Goal: Transaction & Acquisition: Purchase product/service

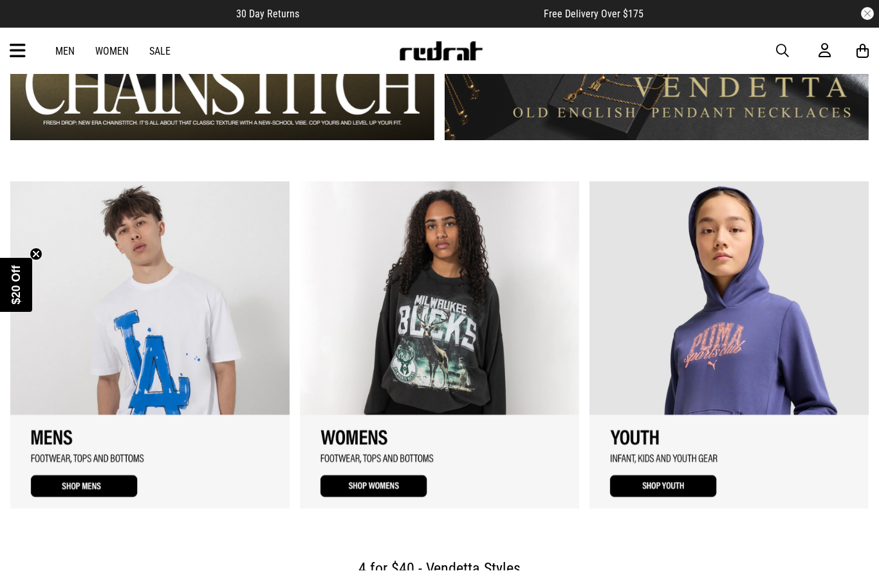
scroll to position [1058, 0]
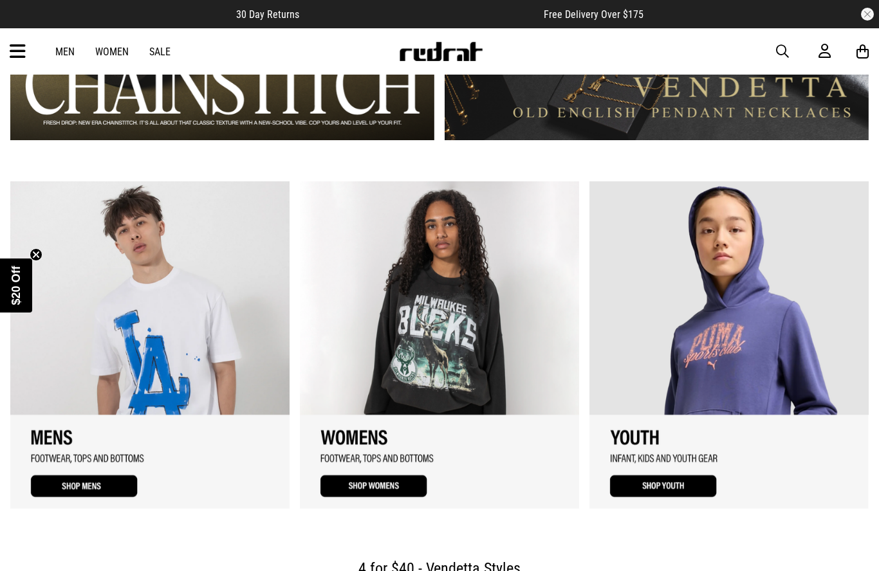
click at [752, 207] on link "3 / 3" at bounding box center [728, 345] width 279 height 328
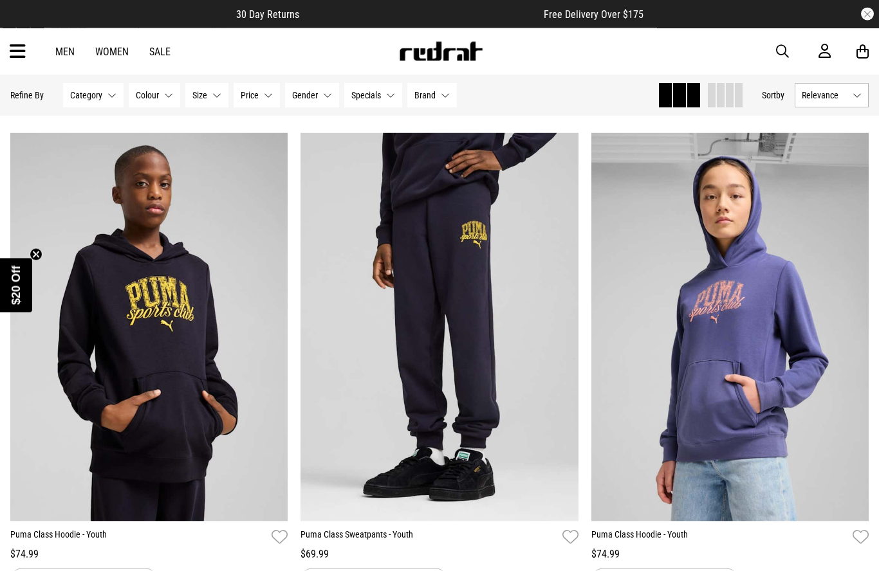
scroll to position [95, 0]
click at [775, 38] on div "Men Women Sale Sign in New Back Footwear Back Mens Back Womens Back Youth & Kid…" at bounding box center [439, 51] width 879 height 46
click at [778, 50] on span "button" at bounding box center [782, 51] width 13 height 15
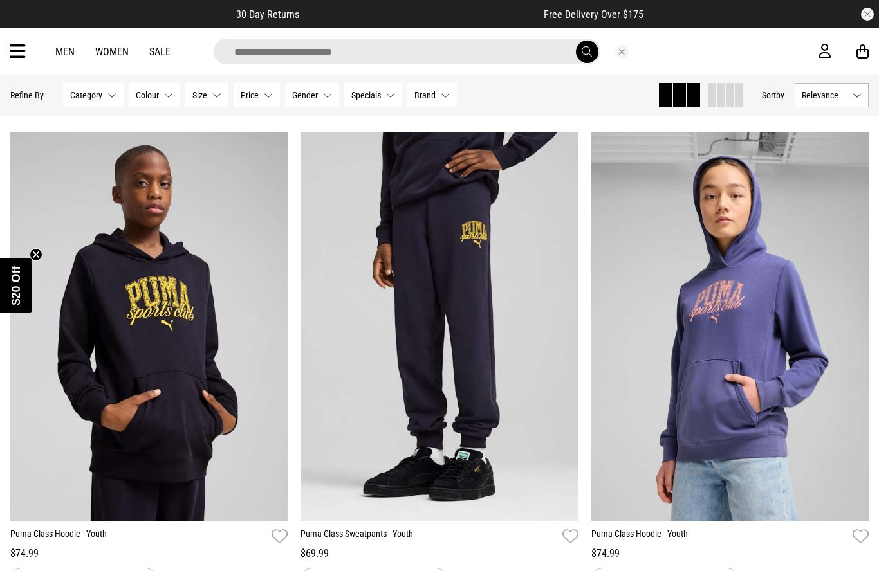
scroll to position [94, 0]
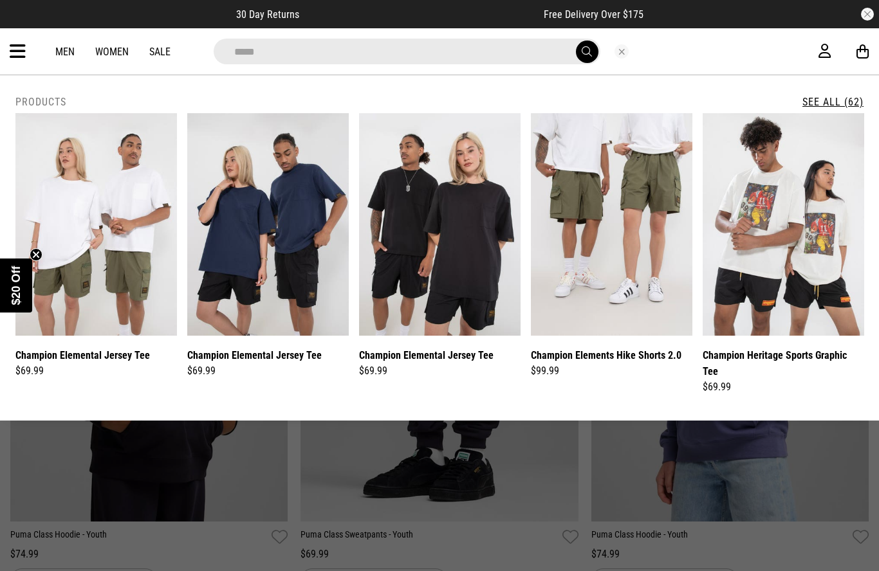
type input "*****"
click at [586, 51] on button "submit" at bounding box center [587, 52] width 23 height 23
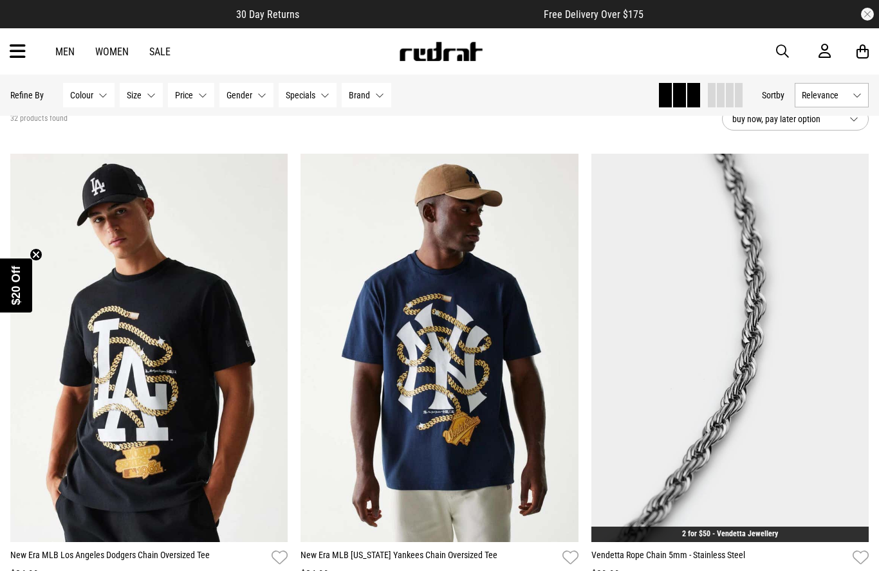
scroll to position [54, 0]
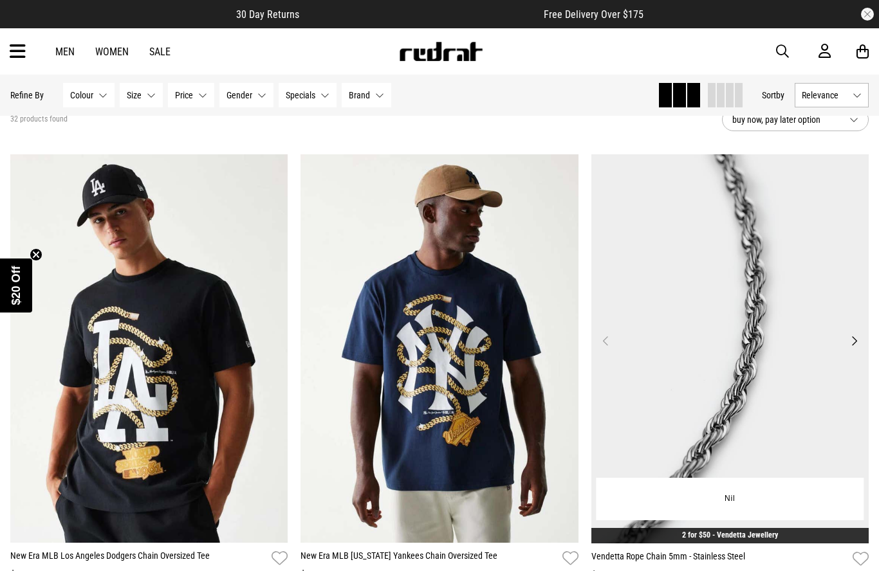
click at [783, 402] on img at bounding box center [730, 348] width 278 height 389
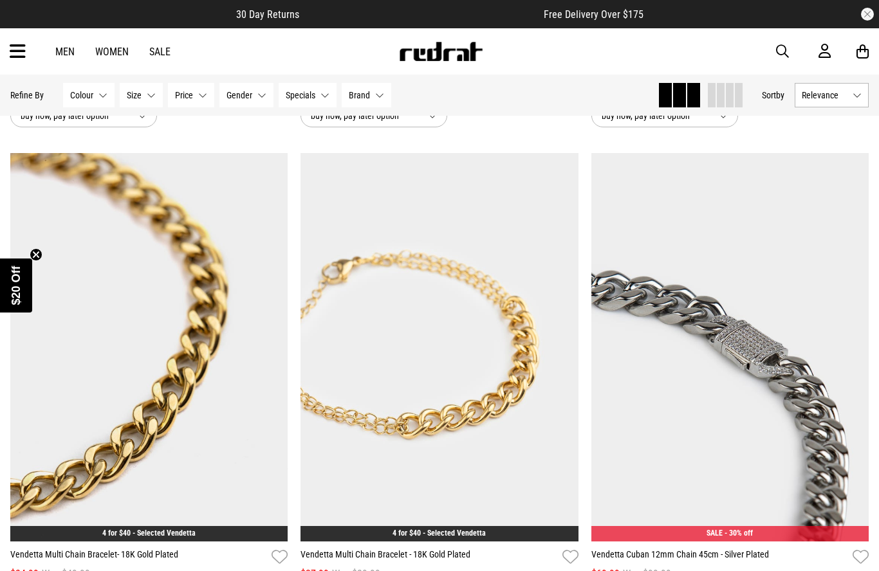
scroll to position [2491, 0]
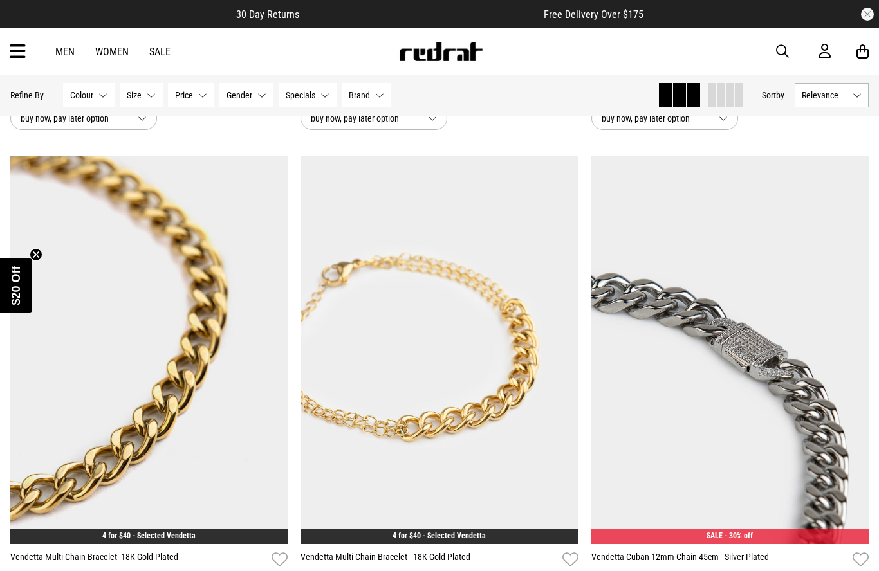
click at [748, 91] on div at bounding box center [710, 95] width 104 height 24
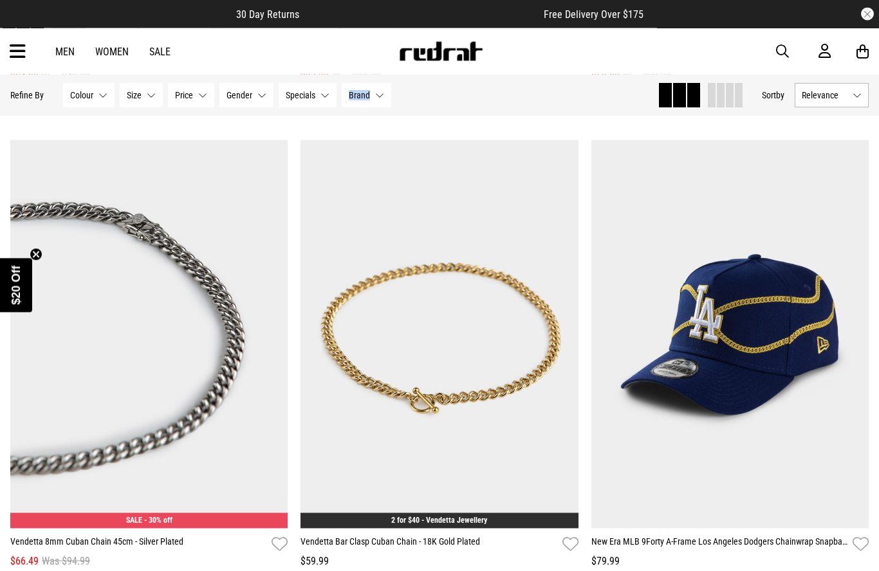
scroll to position [2992, 0]
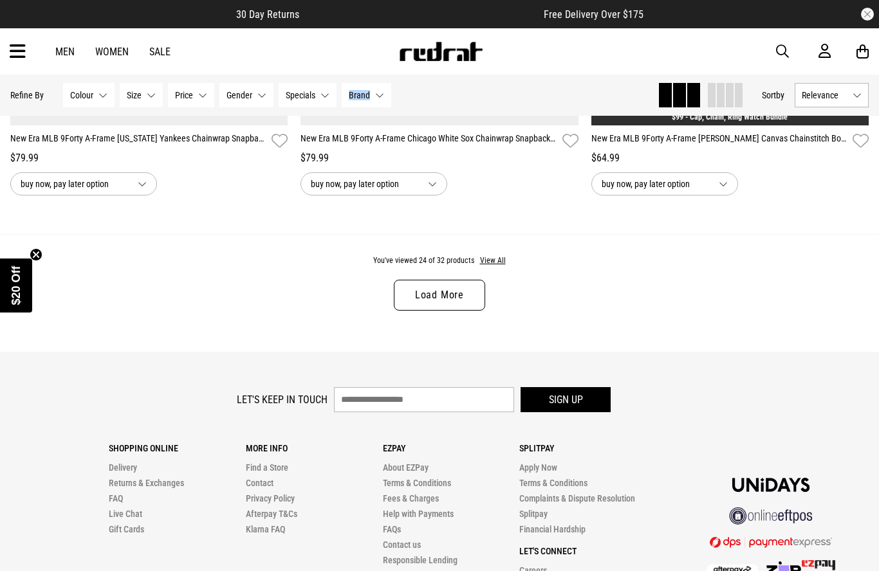
click at [467, 302] on link "Load More" at bounding box center [439, 295] width 91 height 31
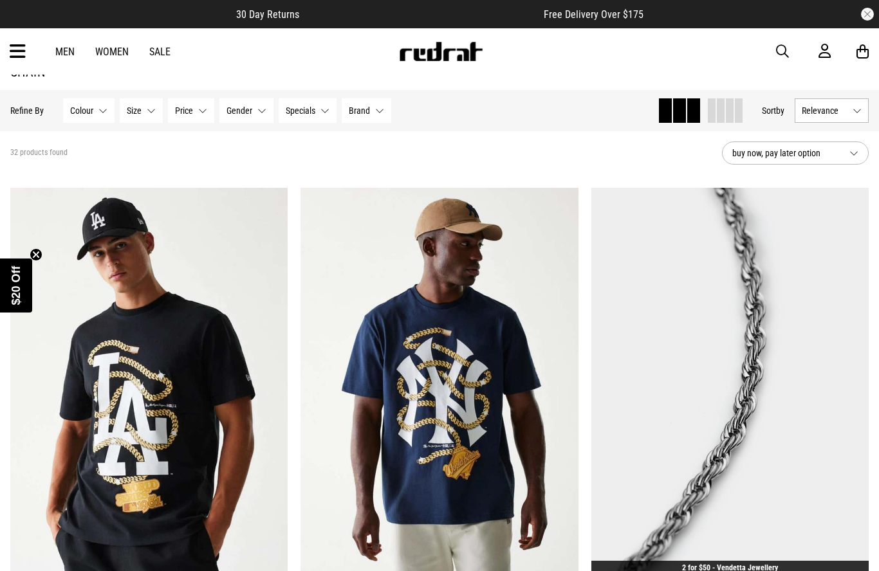
scroll to position [78, 0]
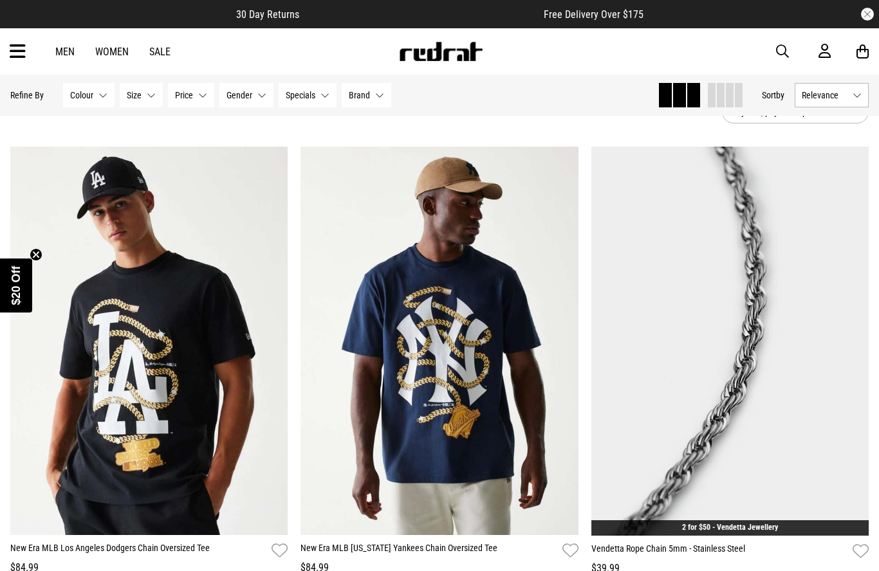
click at [138, 97] on span "Size" at bounding box center [134, 95] width 15 height 10
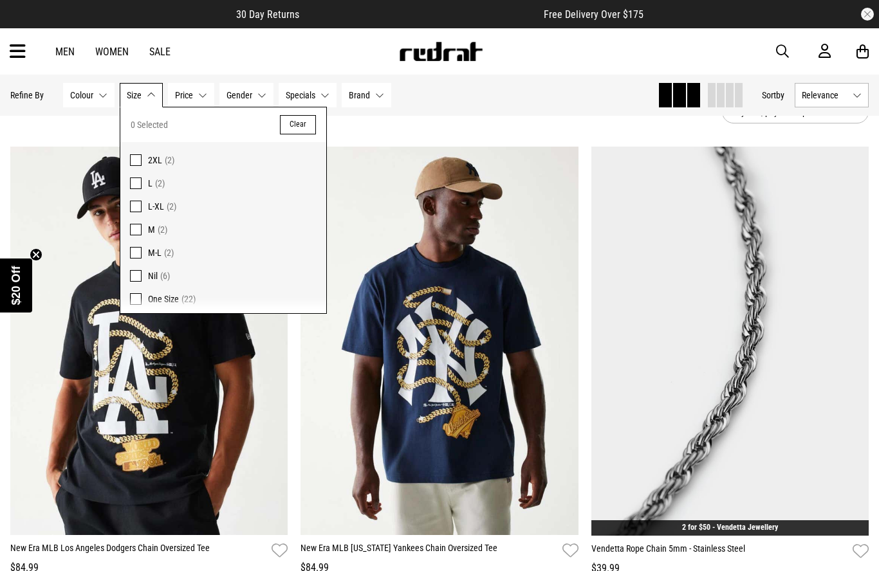
click at [140, 156] on span at bounding box center [136, 160] width 12 height 12
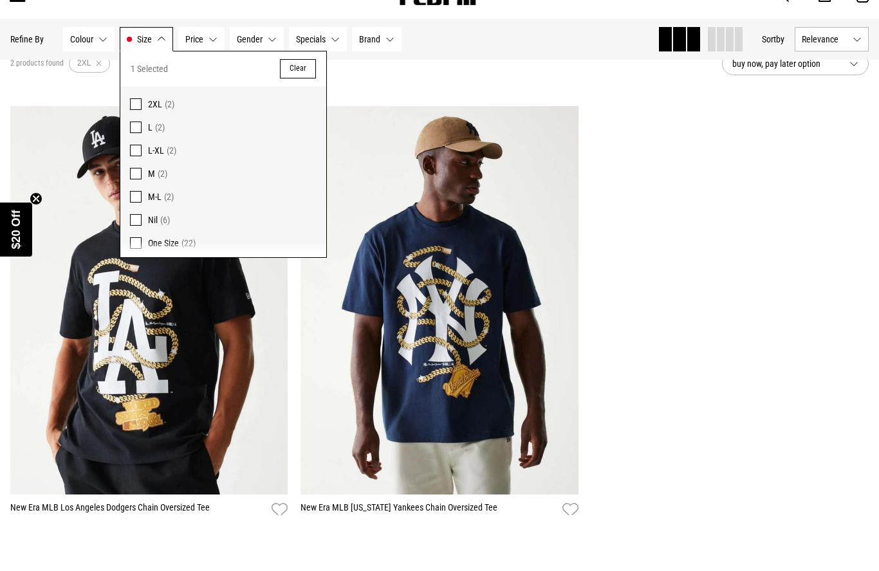
click at [26, 81] on div "Hide Refine s Refine By Filters Colour None selected Colour 0 Selected Clear Bl…" at bounding box center [328, 95] width 637 height 28
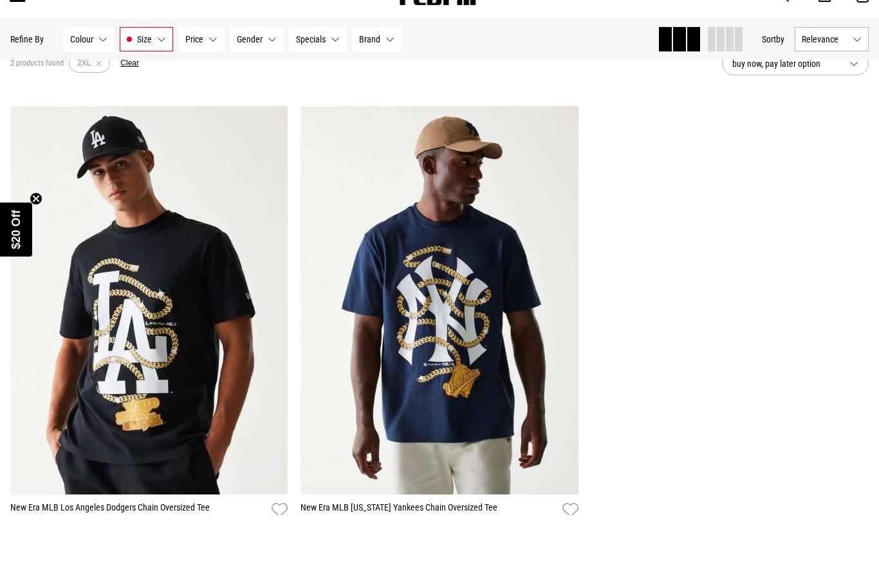
scroll to position [134, 0]
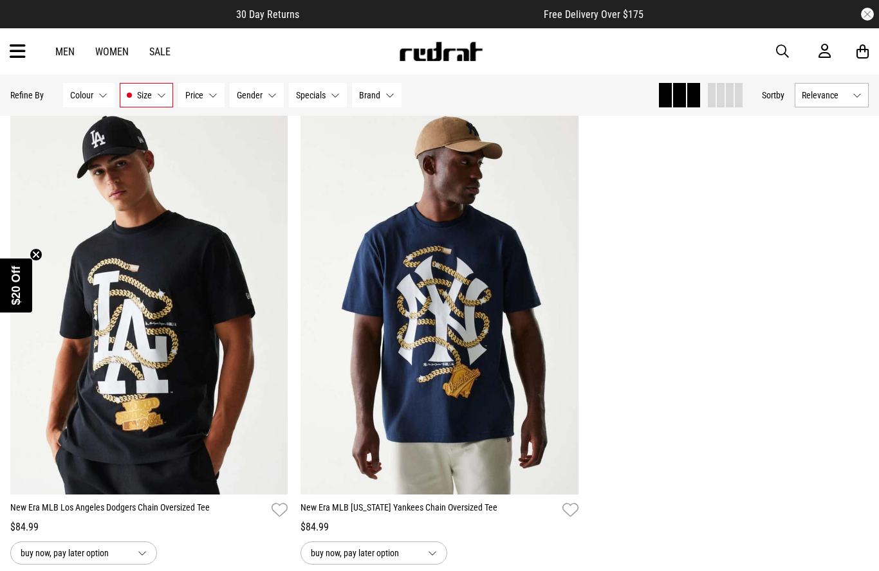
click at [24, 50] on icon at bounding box center [18, 51] width 16 height 21
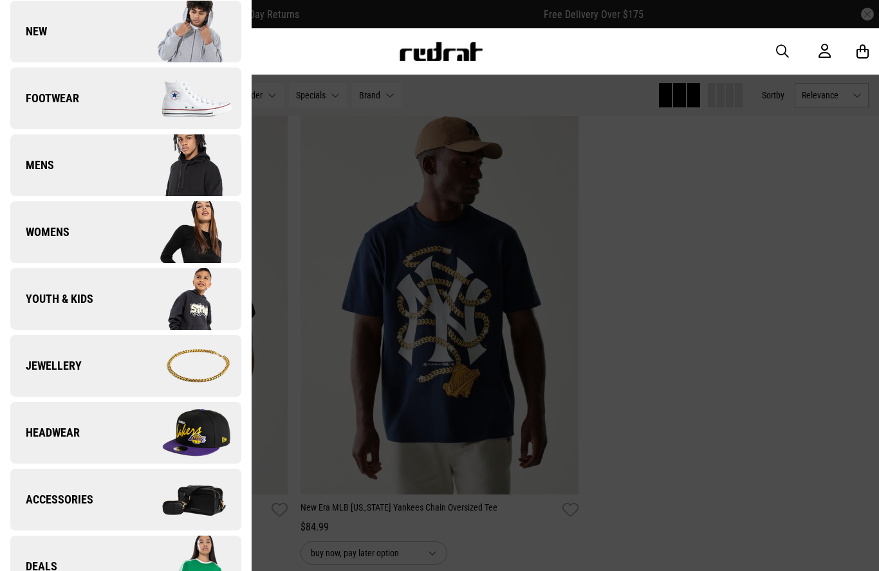
scroll to position [72, 0]
click at [213, 363] on img at bounding box center [182, 365] width 115 height 64
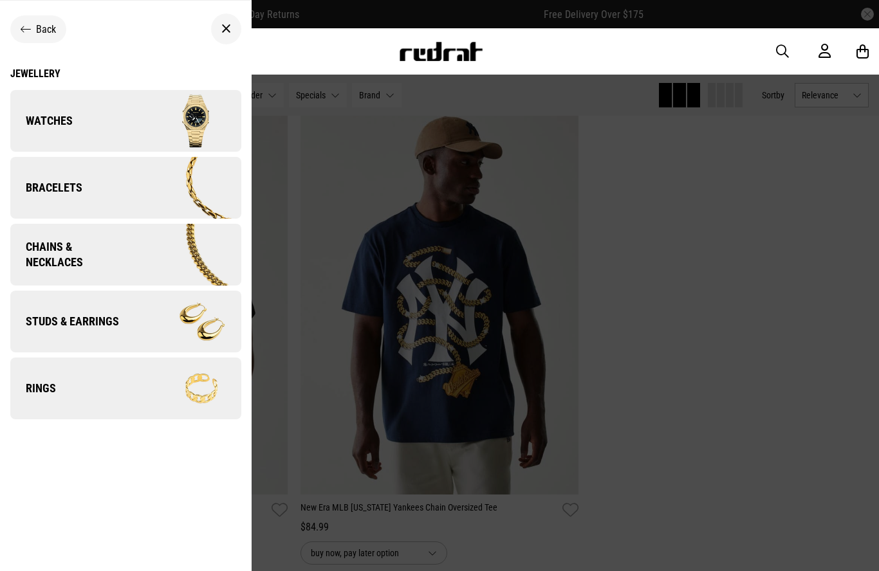
click at [142, 262] on img at bounding box center [185, 255] width 112 height 62
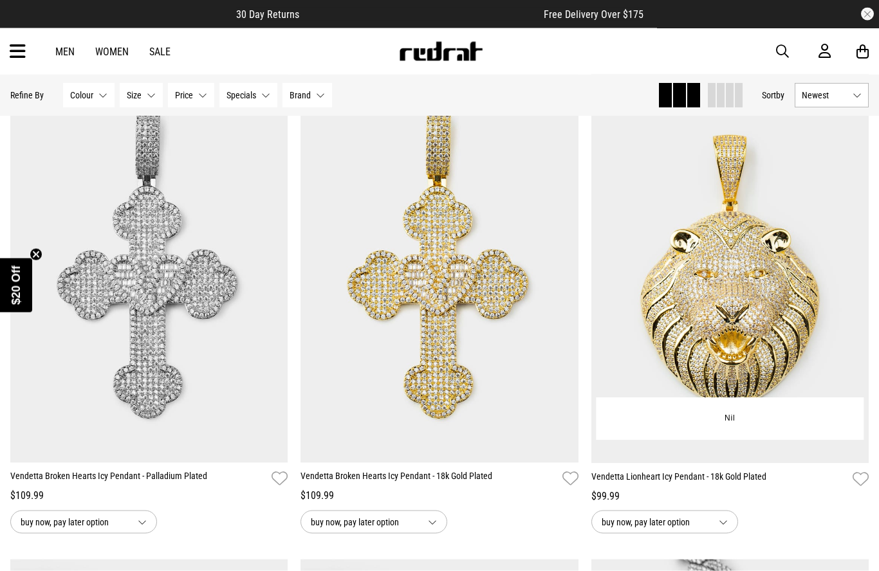
scroll to position [637, 0]
click at [793, 330] on img at bounding box center [730, 268] width 278 height 389
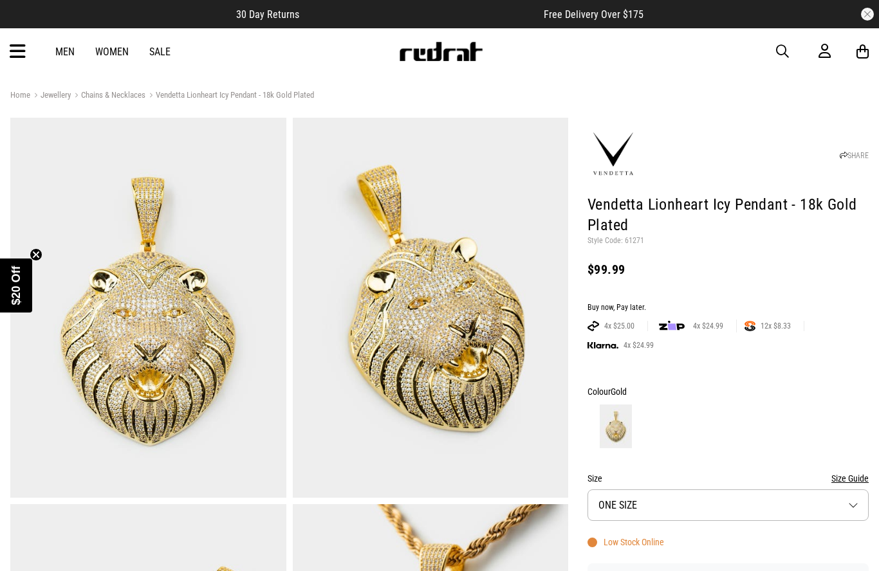
scroll to position [28, 0]
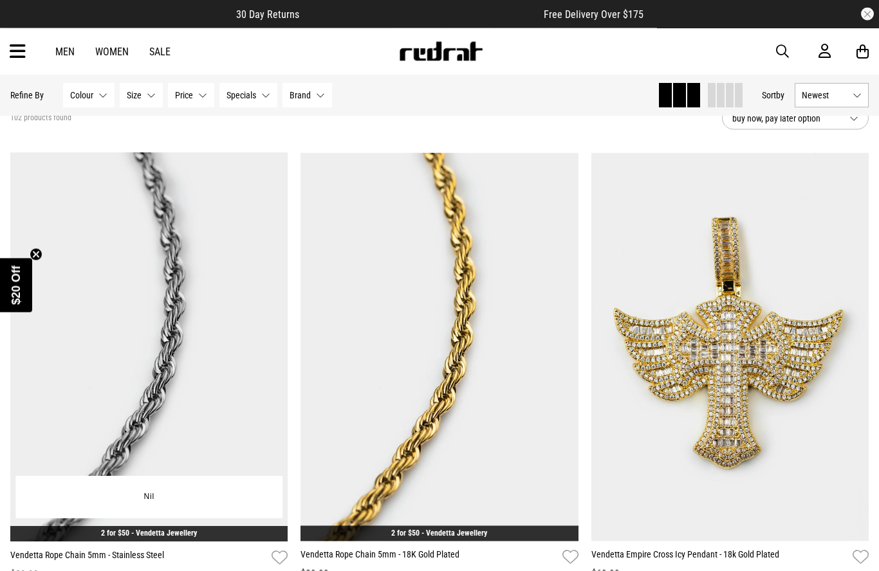
scroll to position [74, 0]
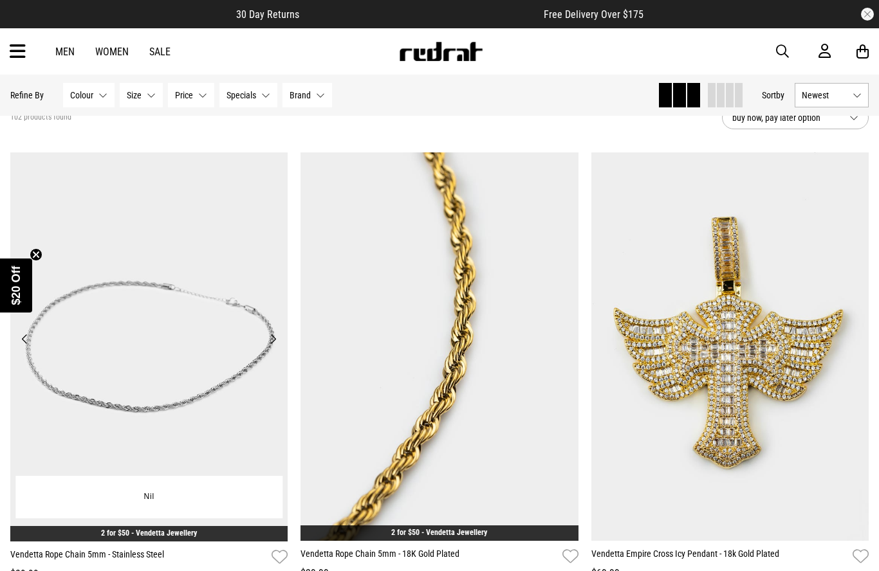
click at [216, 338] on img at bounding box center [149, 346] width 278 height 389
